Goal: Find specific page/section: Find specific page/section

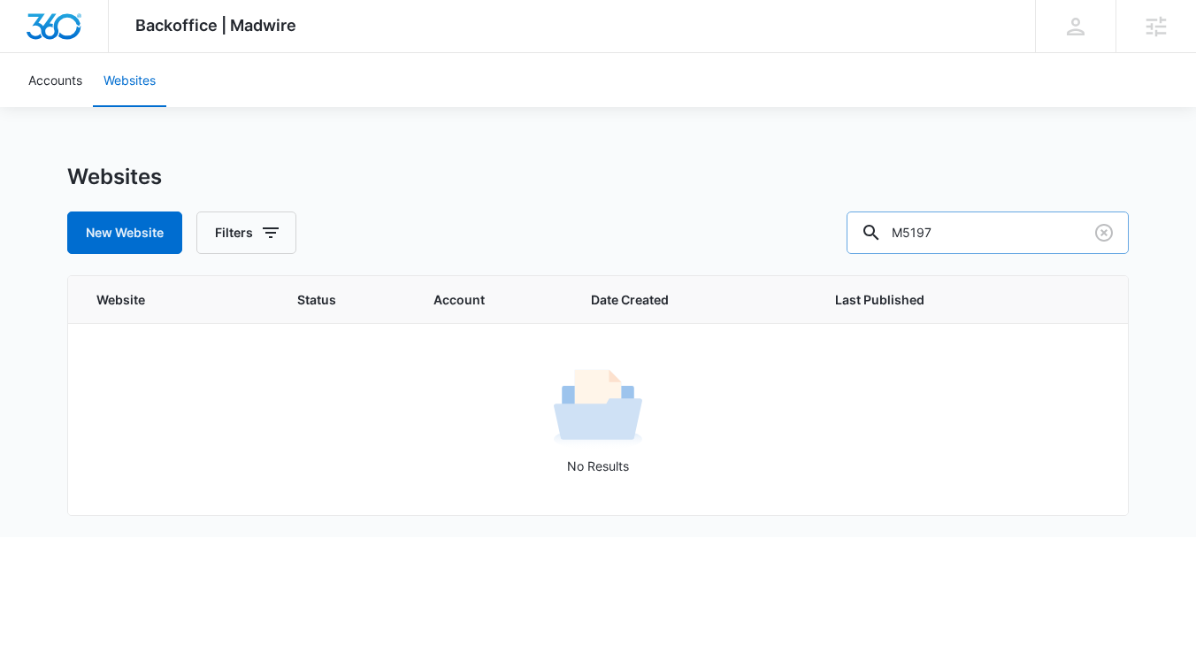
click at [1017, 236] on input "M5197" at bounding box center [987, 232] width 282 height 42
paste input "4398"
type input "M43987"
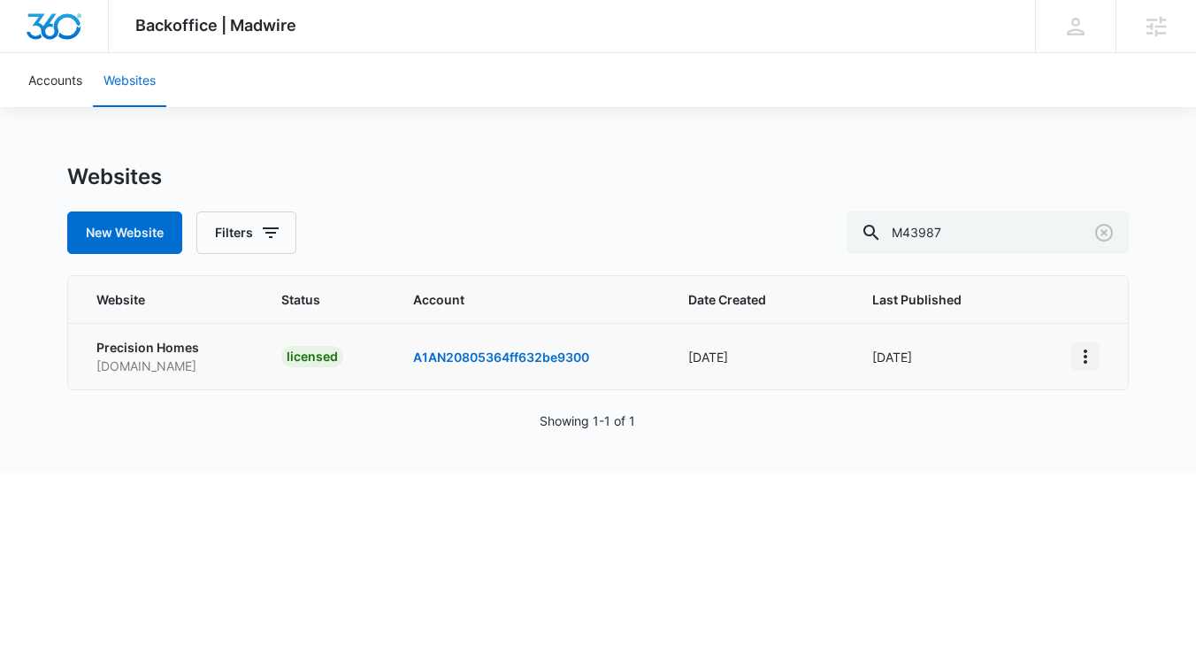
click at [1092, 356] on icon "View More" at bounding box center [1084, 356] width 21 height 21
click at [998, 437] on link "Edit Website" at bounding box center [988, 431] width 72 height 15
click at [1086, 358] on icon "View More" at bounding box center [1084, 356] width 21 height 21
click at [1090, 356] on icon "View More" at bounding box center [1084, 356] width 21 height 21
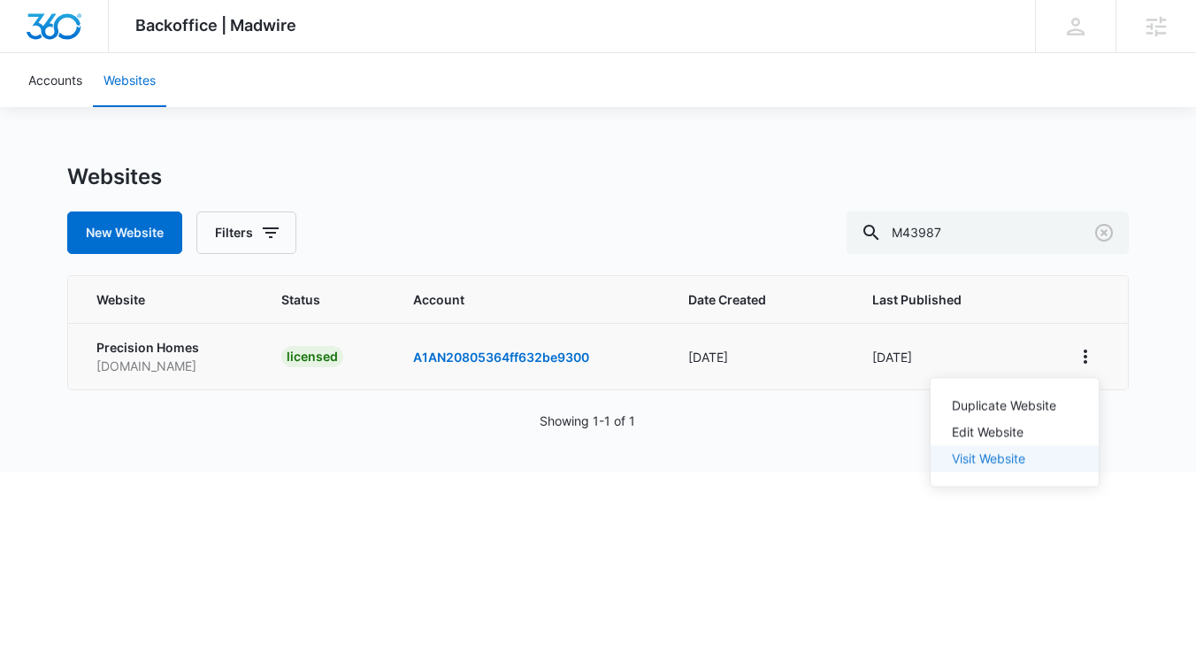
click at [995, 464] on link "Visit Website" at bounding box center [988, 458] width 73 height 15
